Goal: Check status

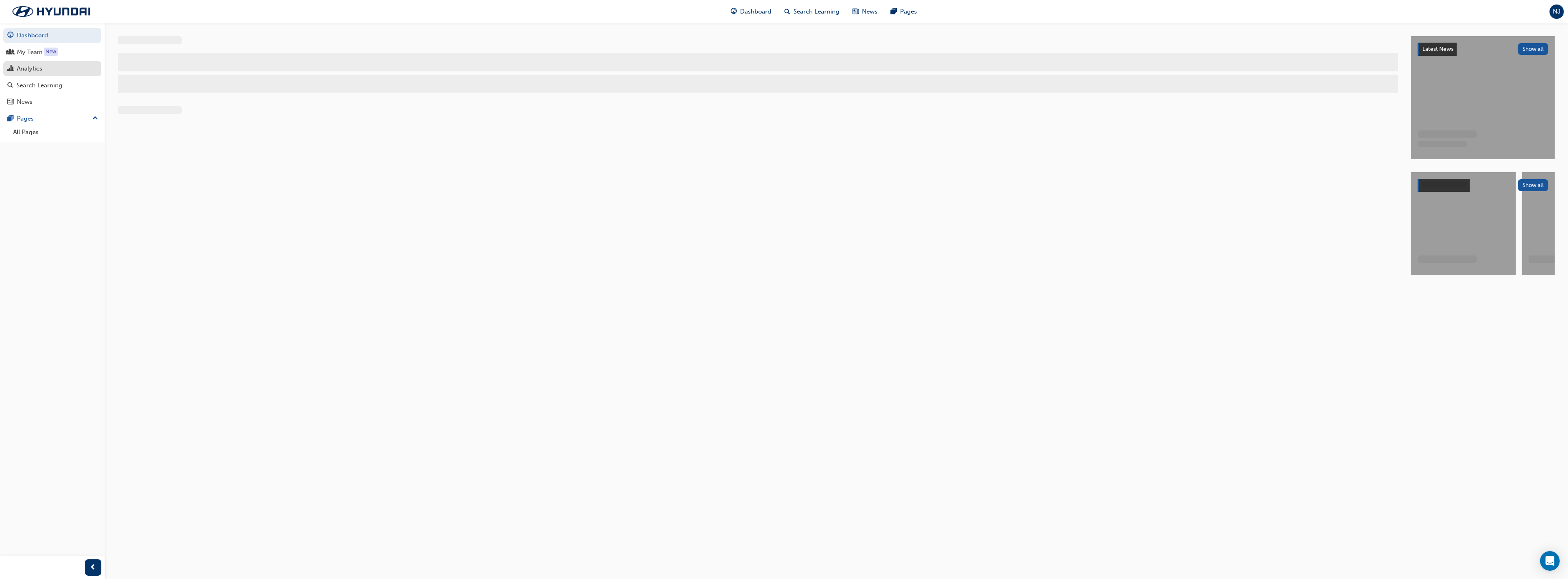
click at [42, 72] on div "Analytics" at bounding box center [29, 69] width 25 height 10
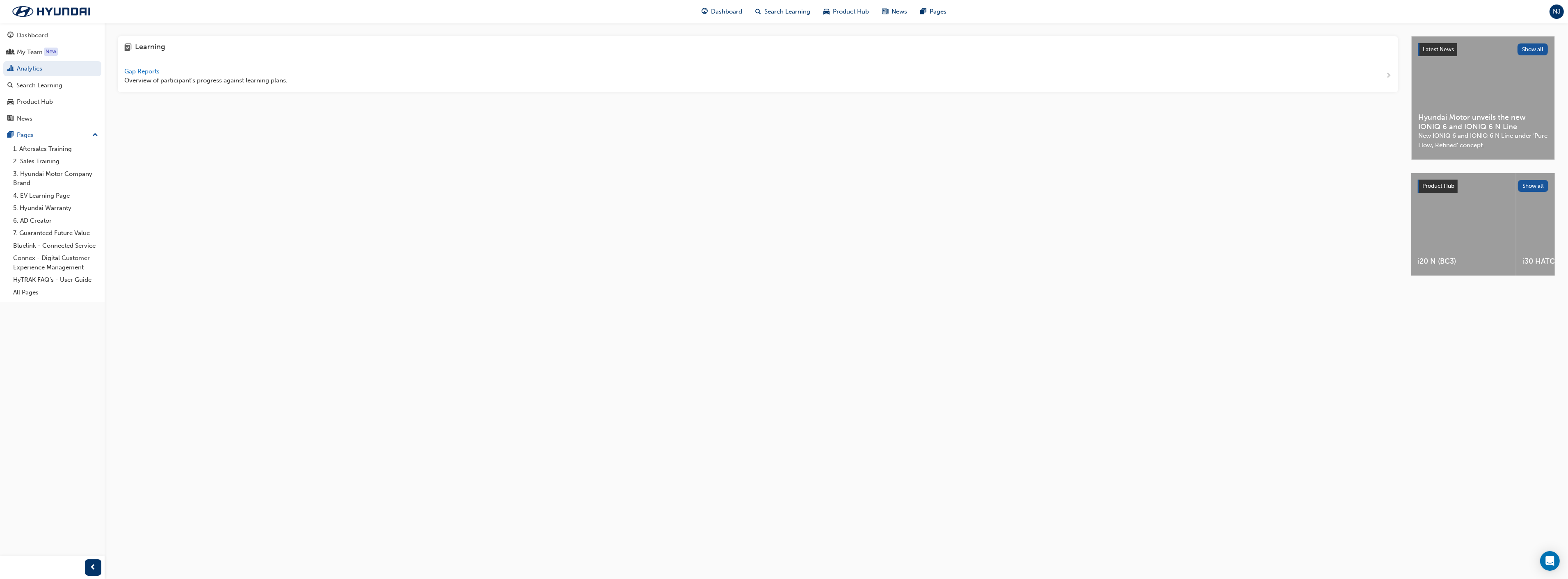
click at [149, 69] on span "Gap Reports" at bounding box center [143, 72] width 37 height 8
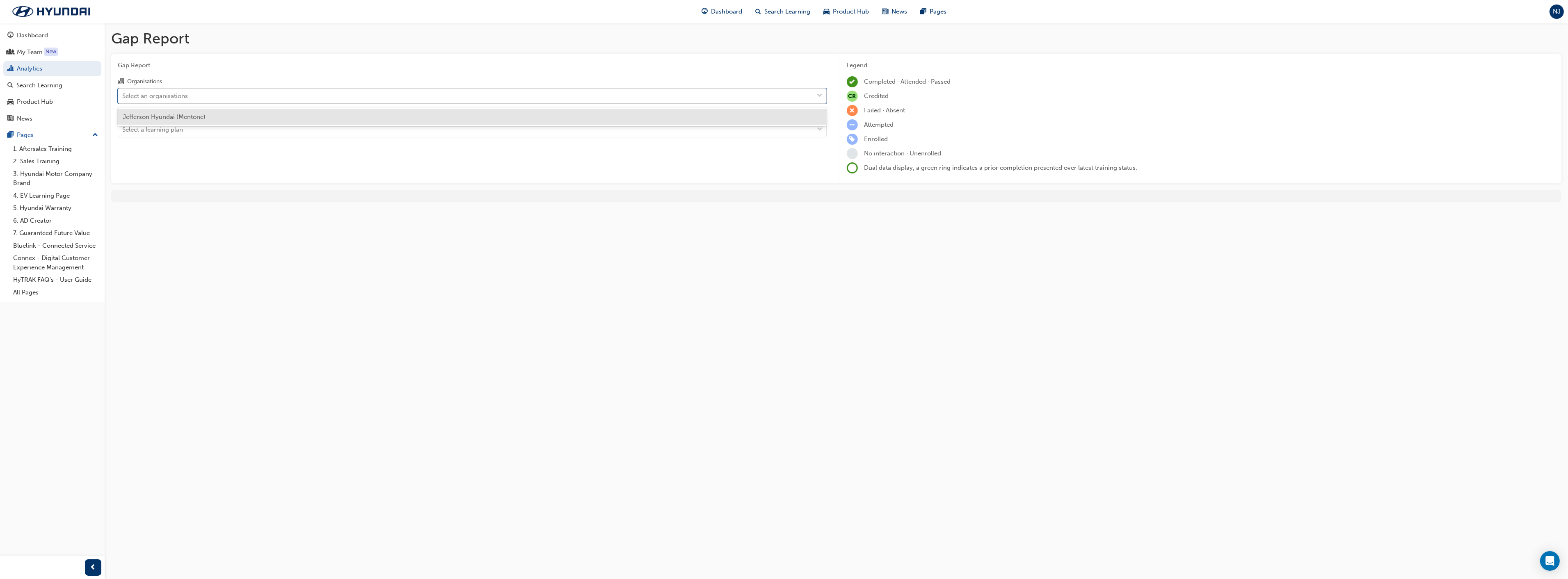
click at [171, 95] on div "Select an organisations" at bounding box center [154, 95] width 65 height 10
click at [123, 95] on input "Organisations option Jefferson Hyundai (Mentone) focused, 1 of 1. 1 result avai…" at bounding box center [122, 95] width 1 height 7
click at [179, 109] on div "Jefferson Hyundai (Mentone)" at bounding box center [472, 117] width 709 height 16
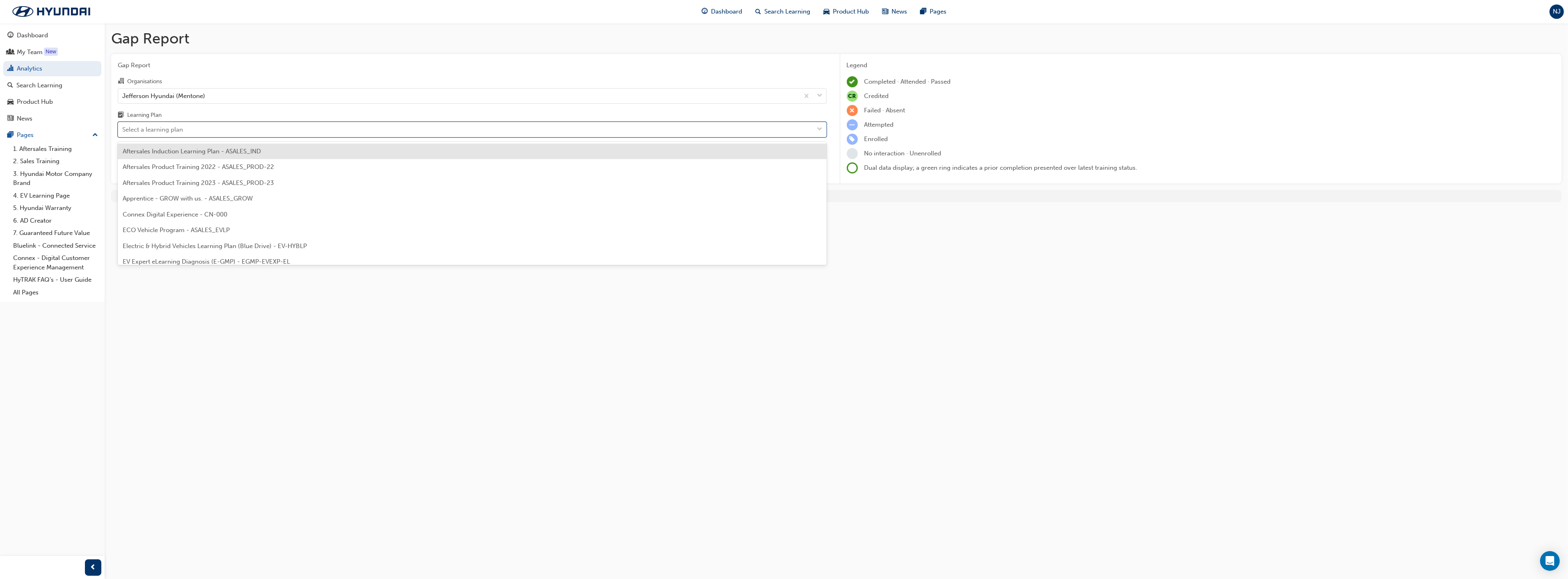
click at [185, 131] on div "Select a learning plan" at bounding box center [466, 130] width 696 height 15
click at [123, 131] on input "Learning Plan option Aftersales Induction Learning Plan - ASALES_IND focused, 1…" at bounding box center [122, 129] width 1 height 7
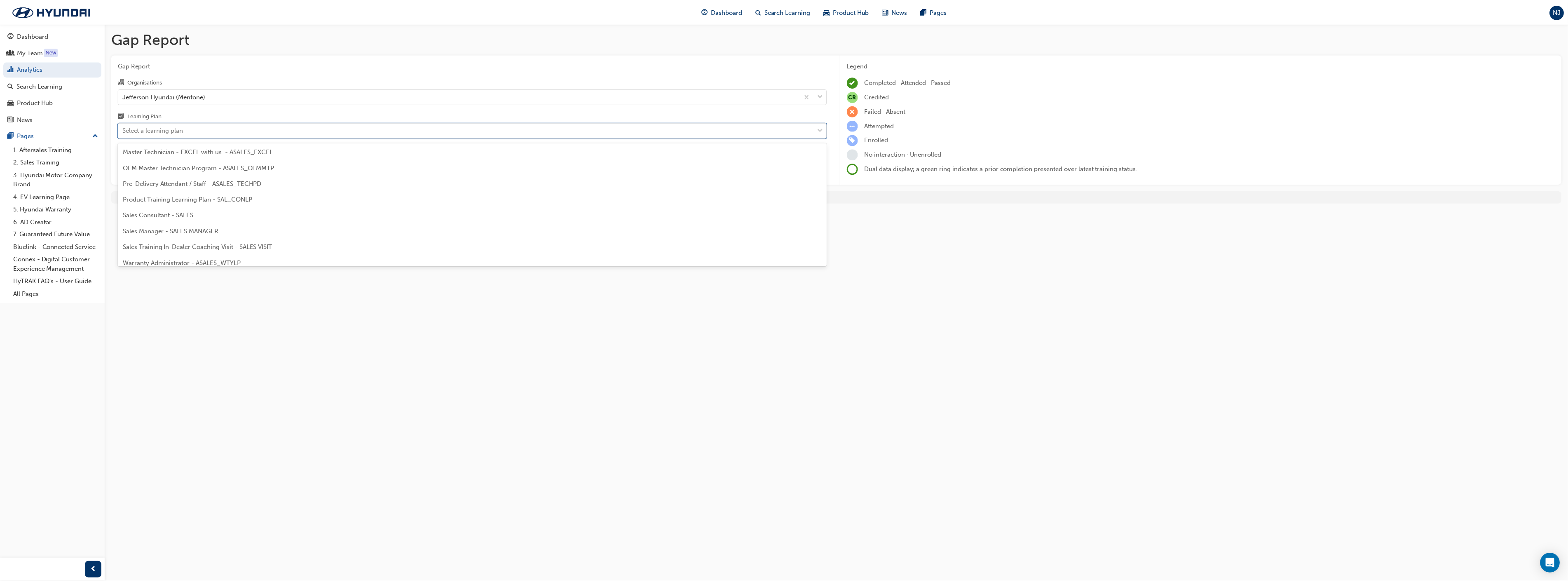
scroll to position [366, 0]
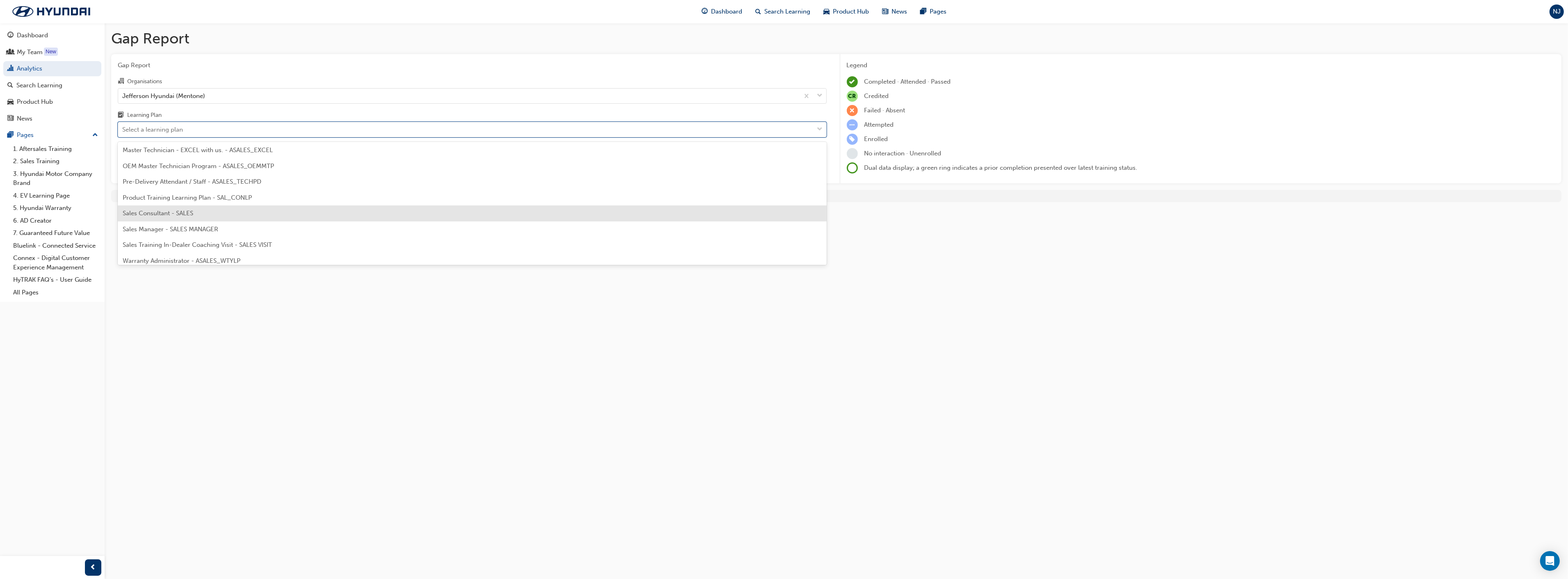
click at [199, 215] on div "Sales Consultant - SALES" at bounding box center [472, 213] width 709 height 16
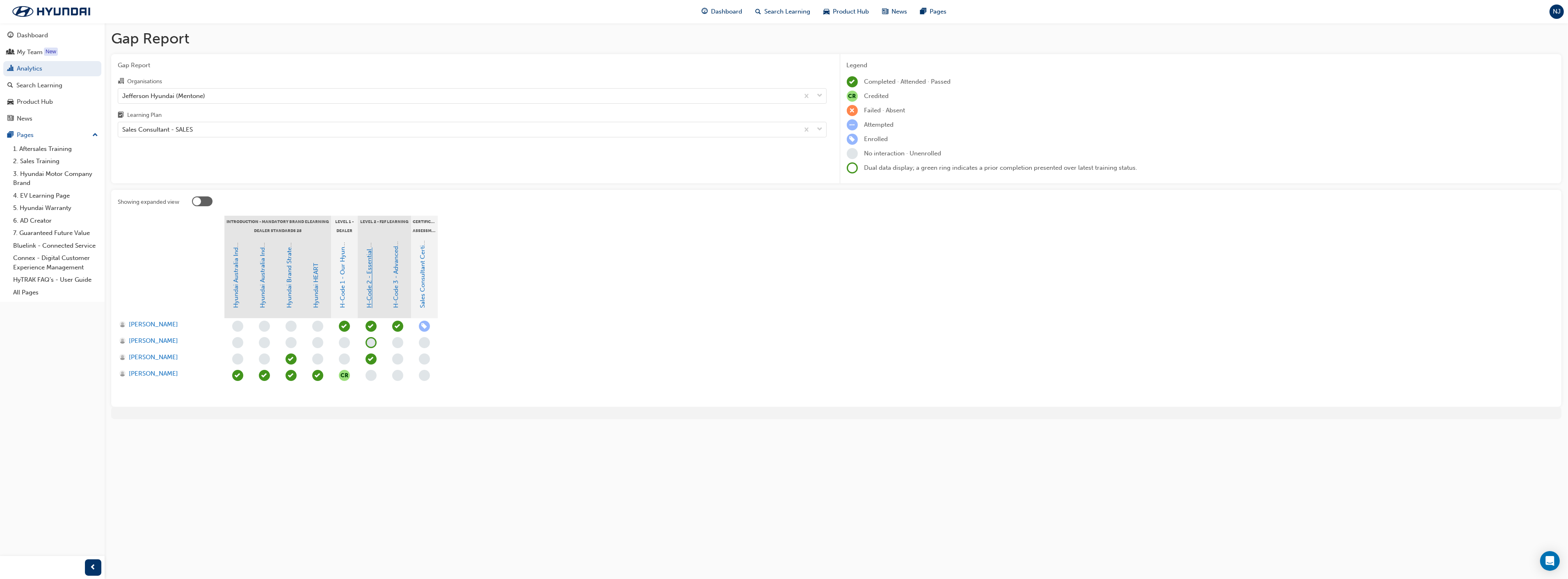
click at [370, 288] on link "H-Code 2 - Essential Sales Skills" at bounding box center [370, 262] width 8 height 91
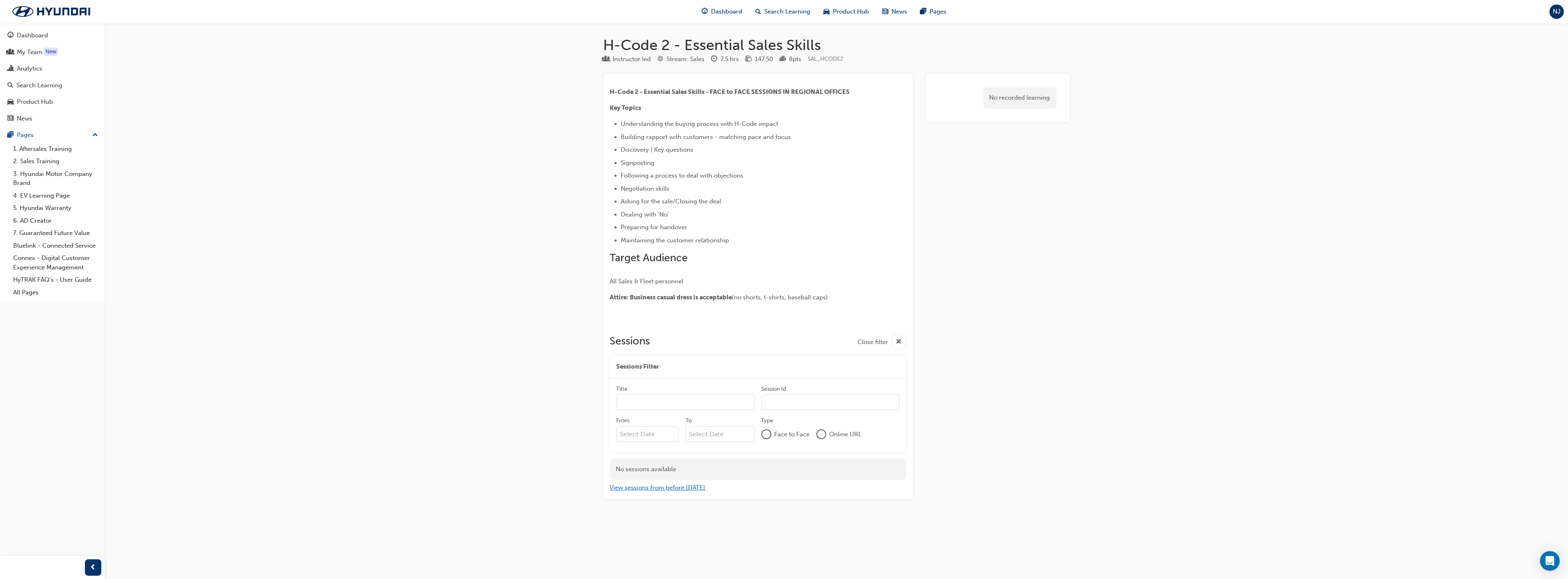
click at [658, 490] on button "View sessions from before [DATE]" at bounding box center [658, 488] width 95 height 10
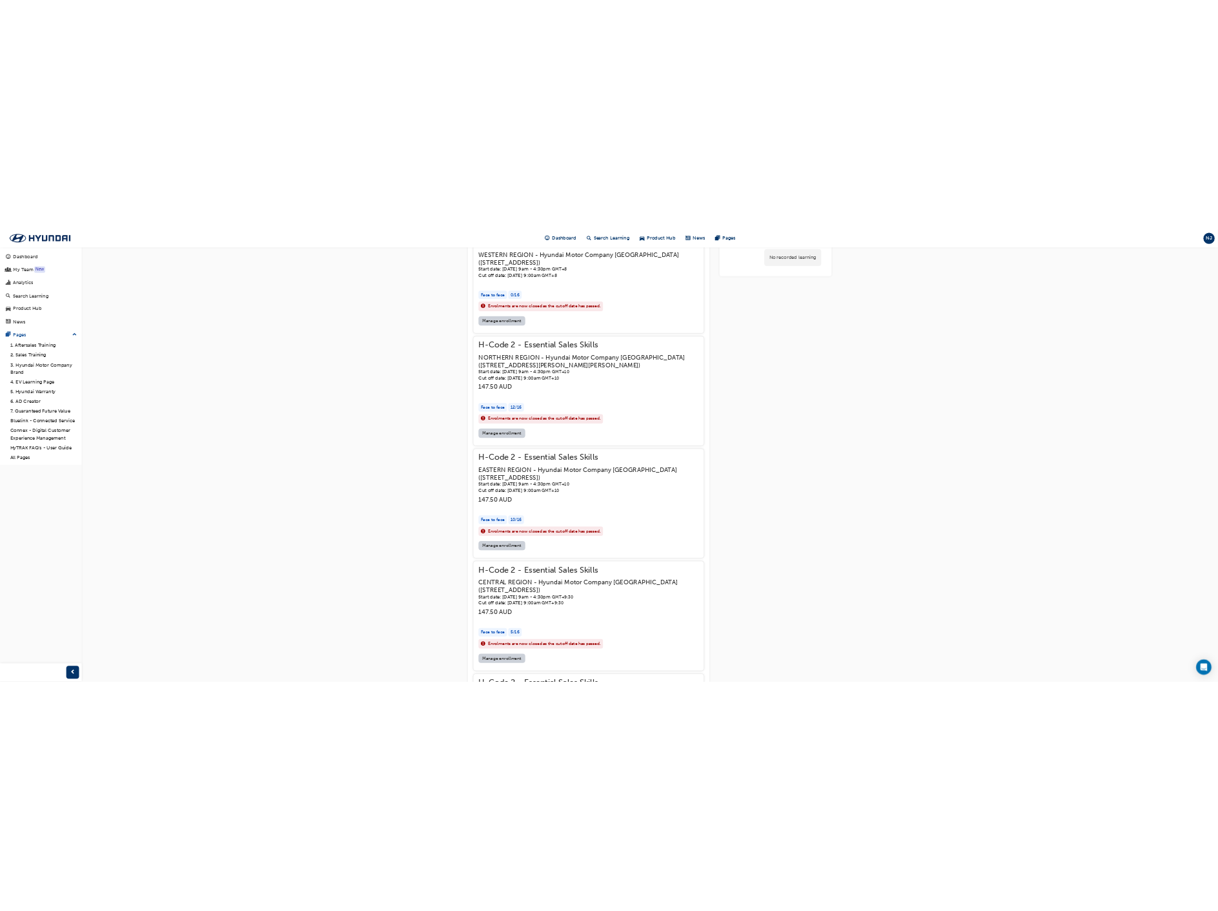
scroll to position [5368, 0]
